Goal: Task Accomplishment & Management: Manage account settings

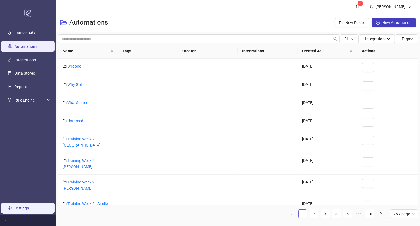
click at [21, 206] on link "Settings" at bounding box center [22, 208] width 14 height 4
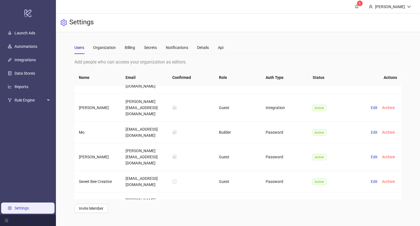
scroll to position [414, 0]
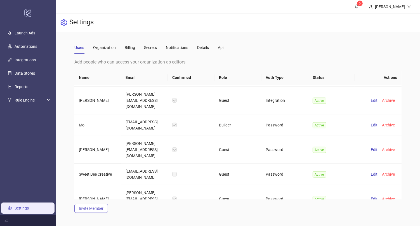
click at [95, 209] on span "Invite Member" at bounding box center [91, 208] width 25 height 4
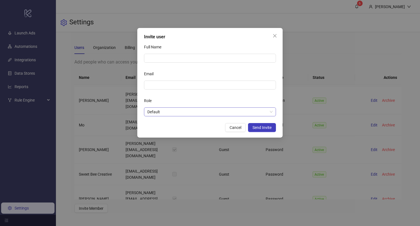
click at [195, 115] on span "Default" at bounding box center [209, 112] width 125 height 8
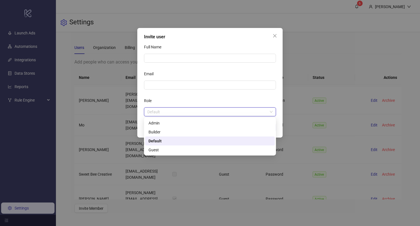
click at [143, 108] on div "Invite user Full Name Email Role Default Cancel Send Invite" at bounding box center [209, 83] width 145 height 110
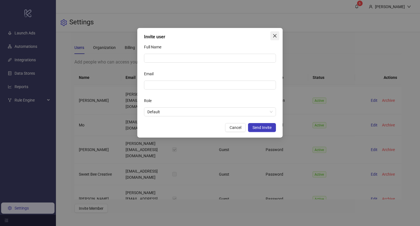
click at [274, 35] on icon "close" at bounding box center [274, 36] width 4 height 4
